Goal: Transaction & Acquisition: Subscribe to service/newsletter

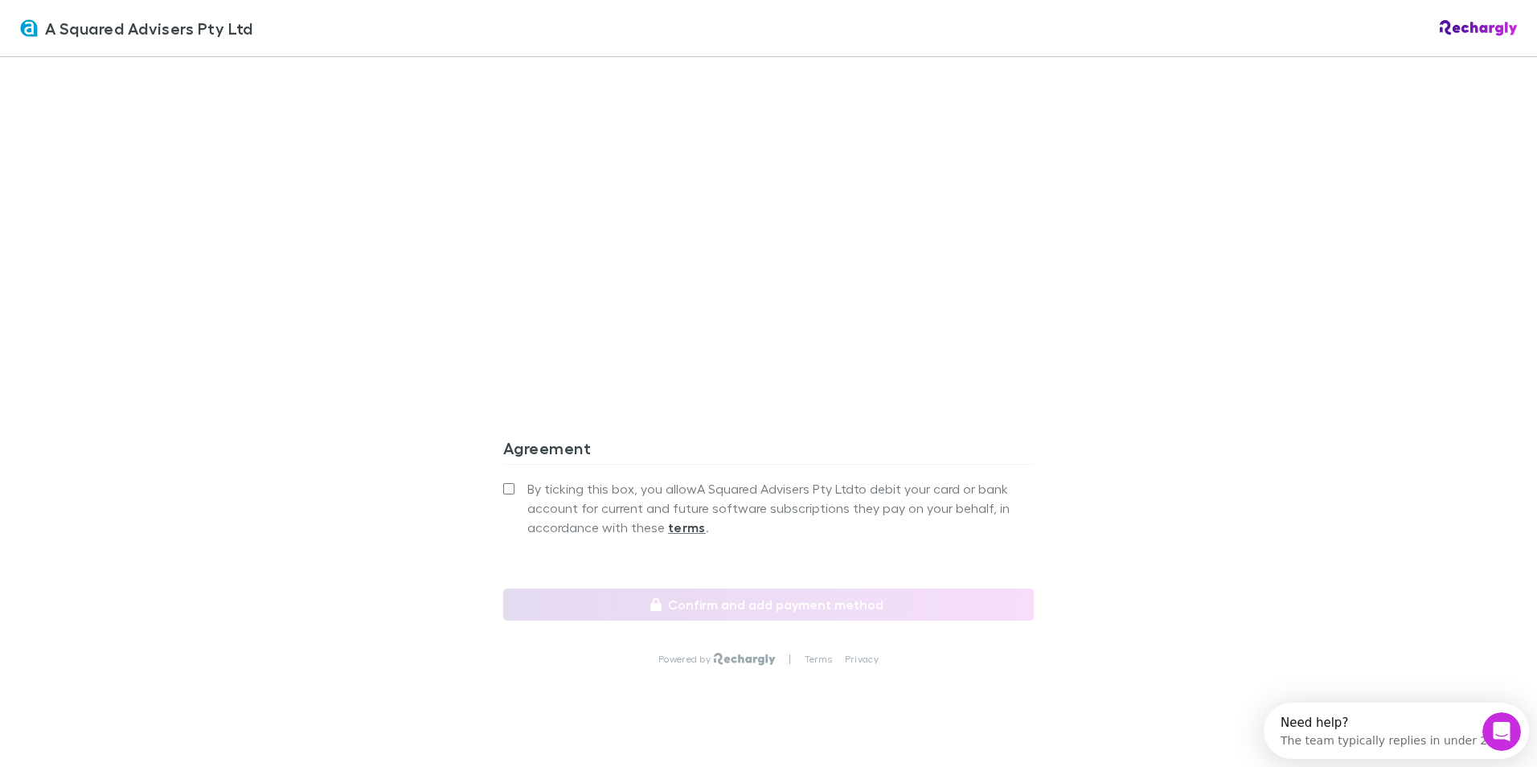
scroll to position [1362, 0]
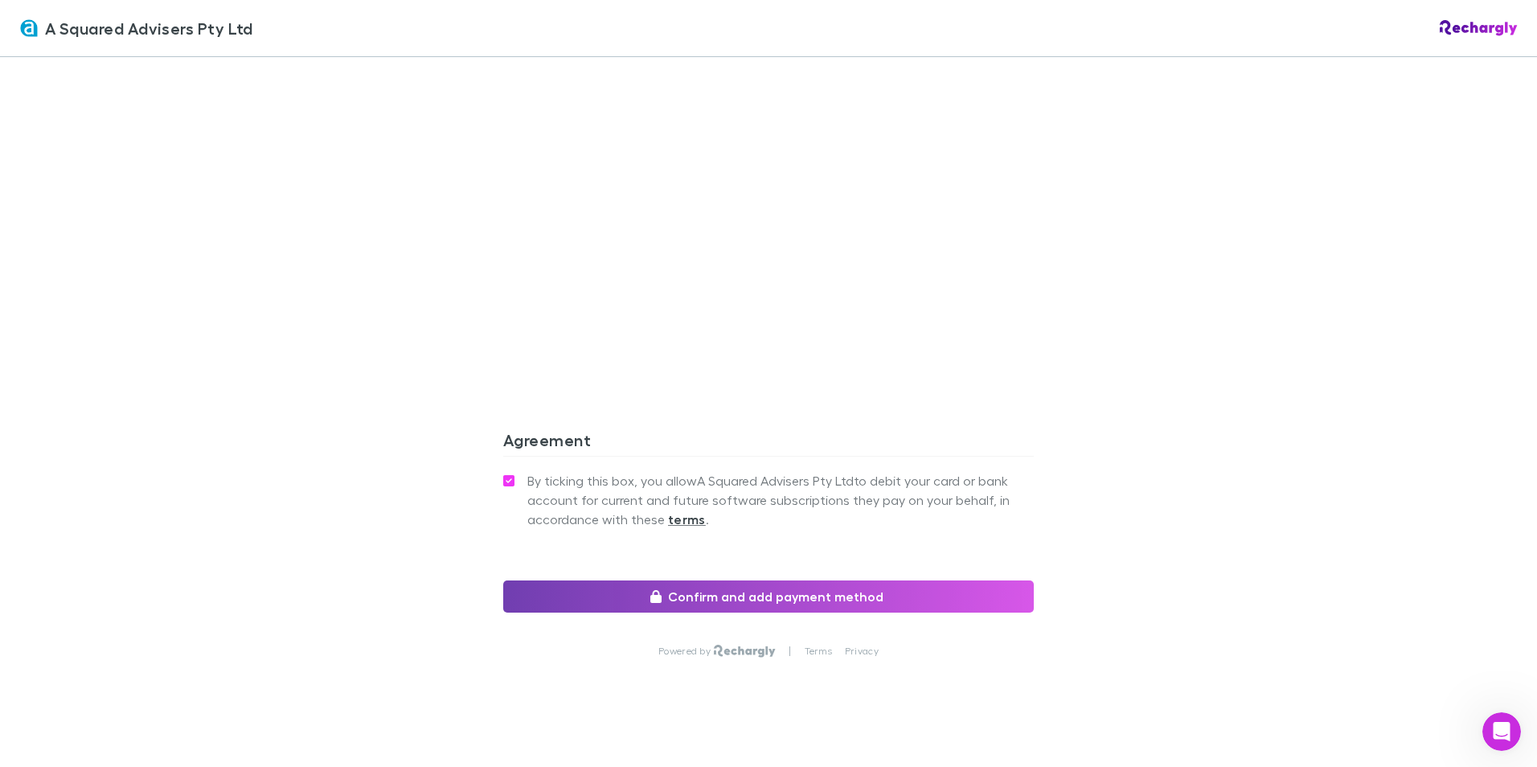
click at [687, 580] on button "Confirm and add payment method" at bounding box center [768, 596] width 531 height 32
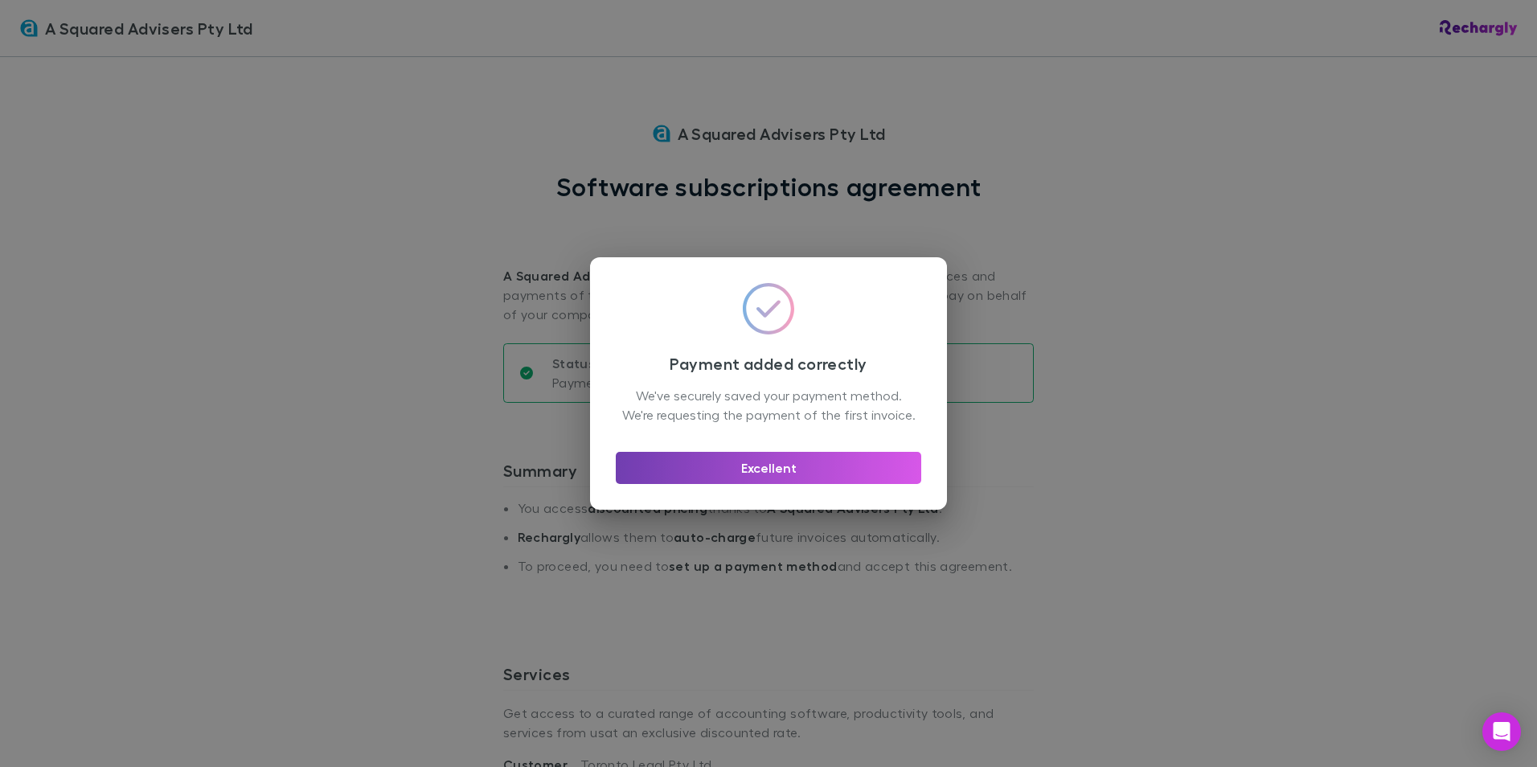
click at [796, 483] on button "Excellent" at bounding box center [768, 468] width 305 height 32
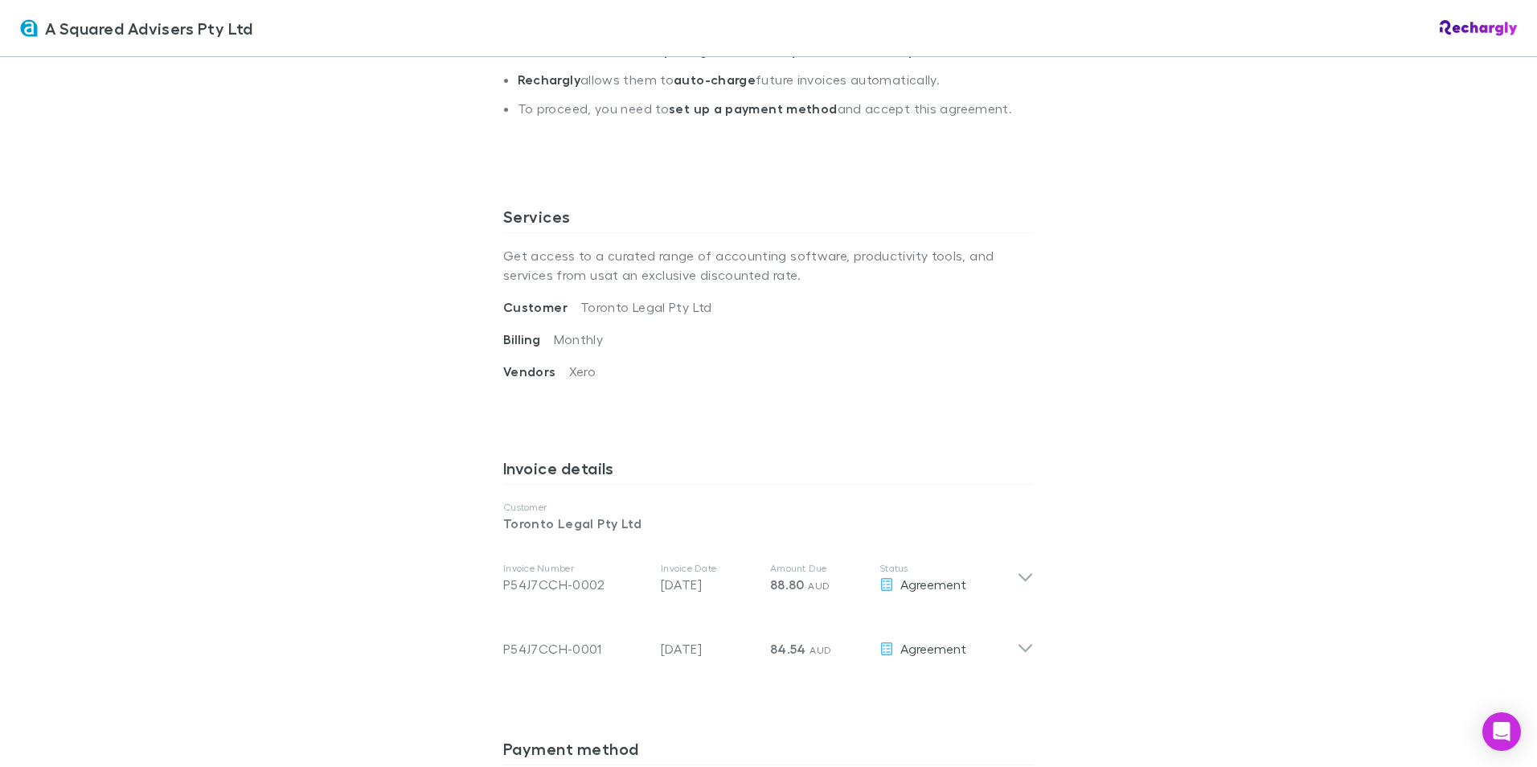
scroll to position [68, 0]
